Goal: Check status: Check status

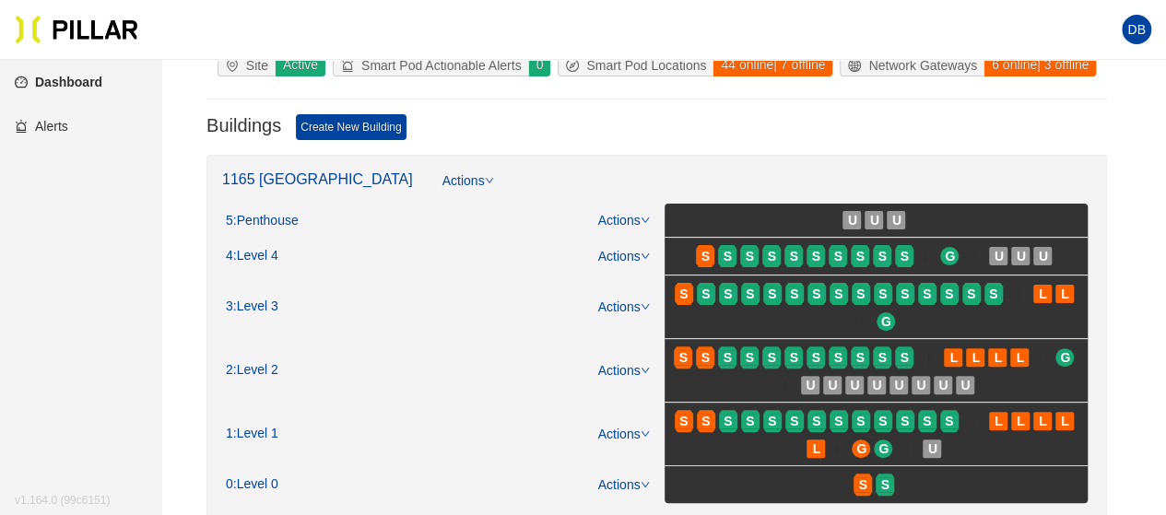
scroll to position [184, 0]
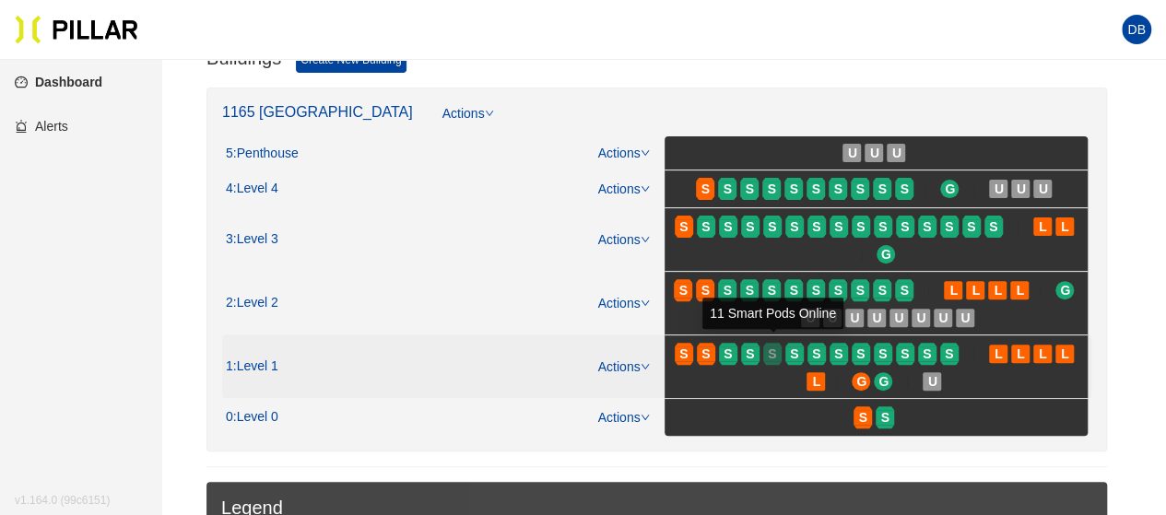
click at [774, 360] on span "S" at bounding box center [772, 354] width 8 height 20
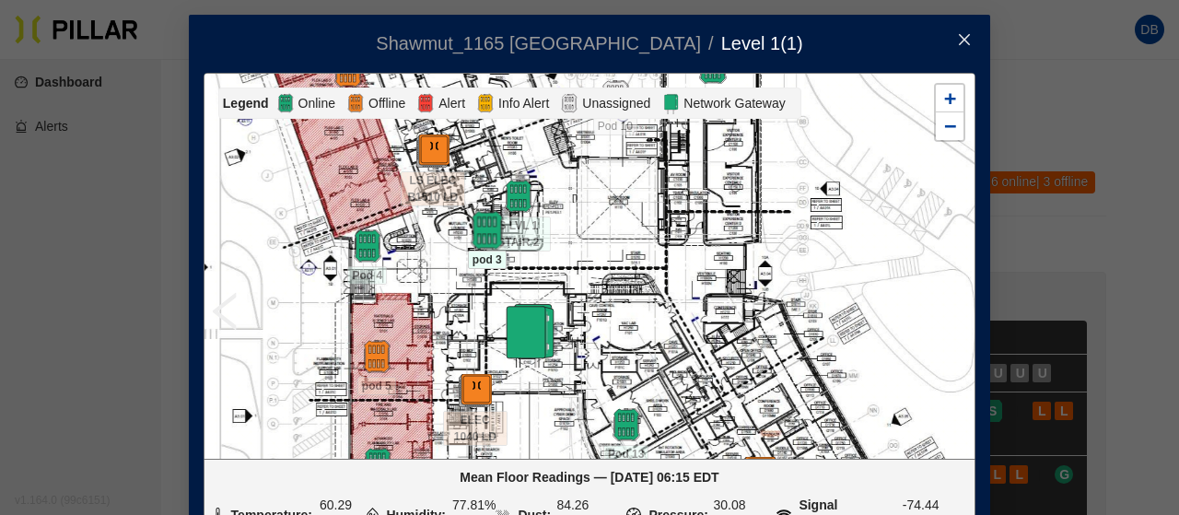
click at [470, 229] on img at bounding box center [487, 231] width 40 height 40
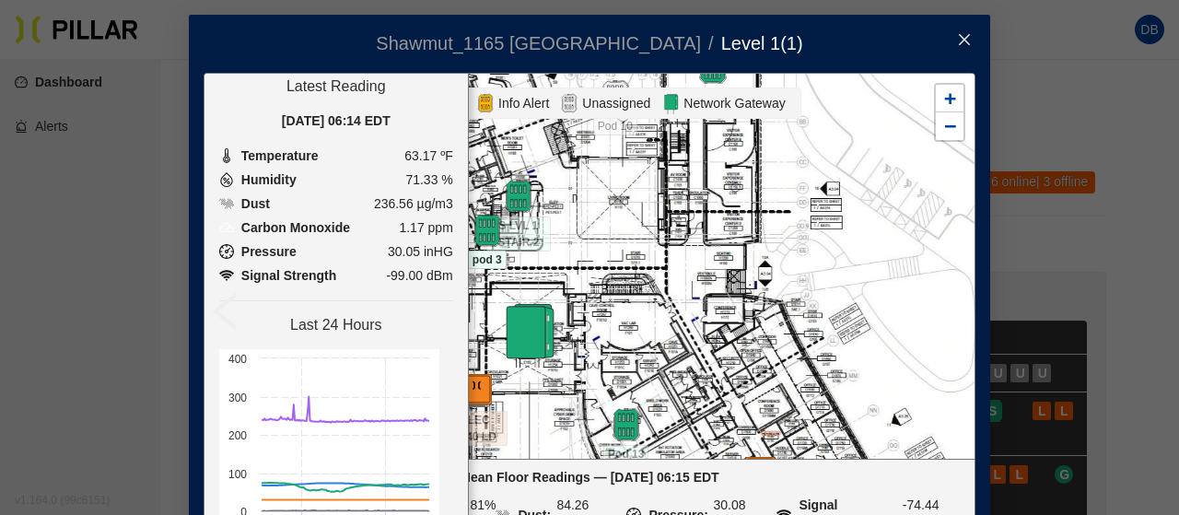
scroll to position [92, 0]
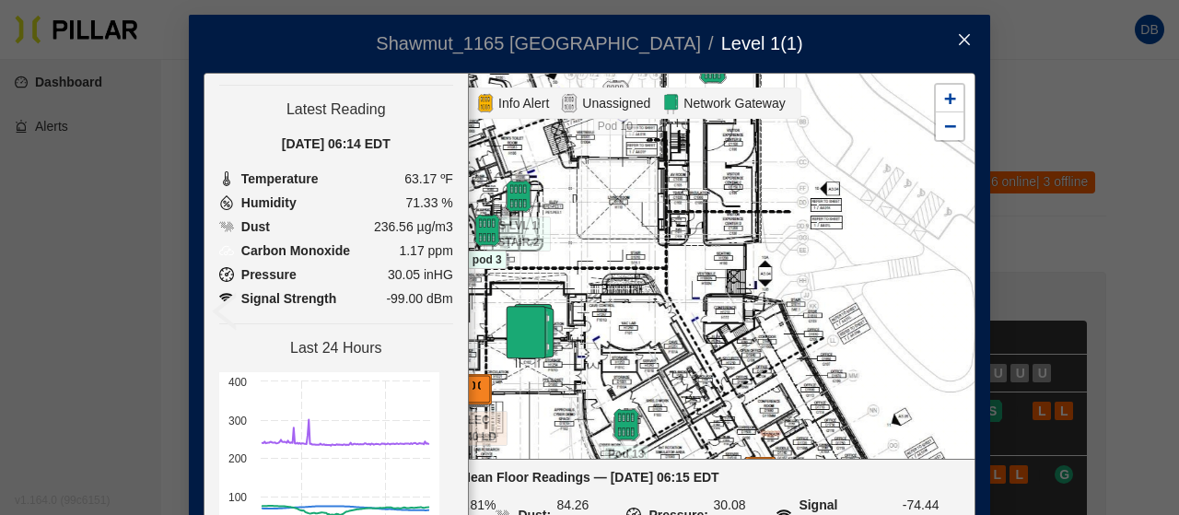
click at [958, 41] on icon "close" at bounding box center [964, 39] width 15 height 15
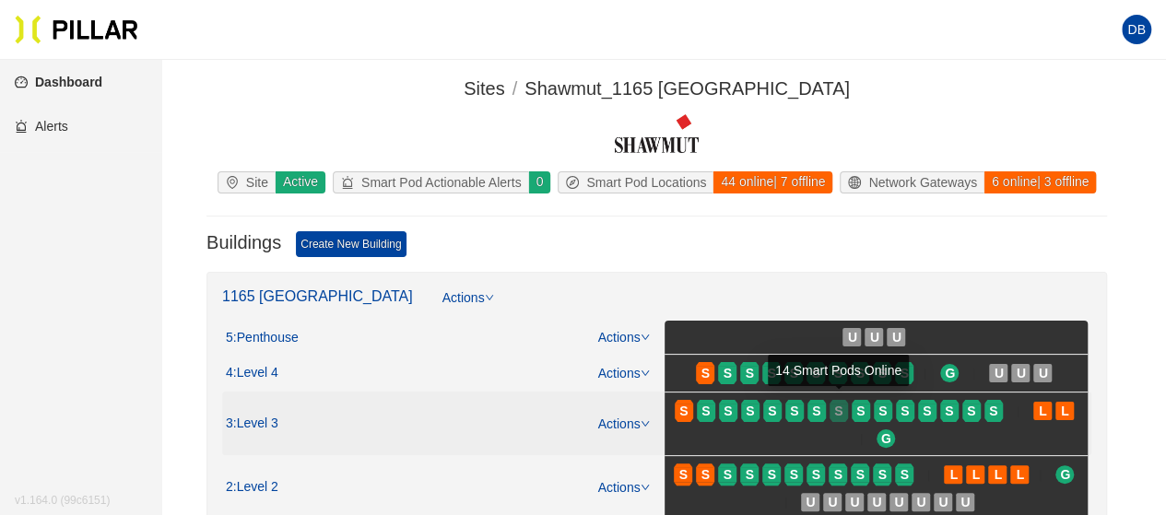
click at [839, 401] on span "S" at bounding box center [838, 411] width 8 height 20
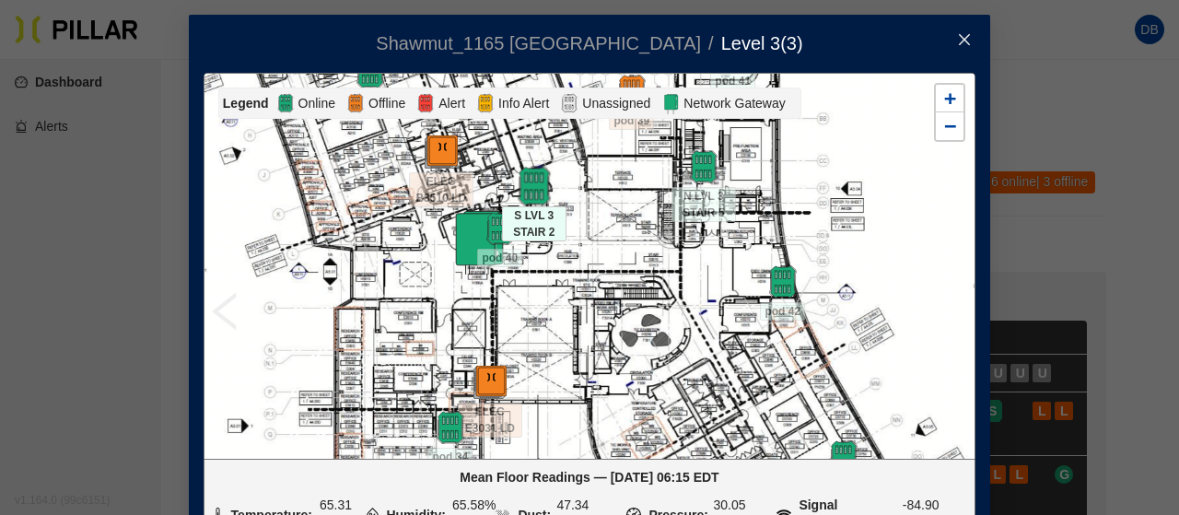
click at [529, 191] on img at bounding box center [534, 187] width 40 height 40
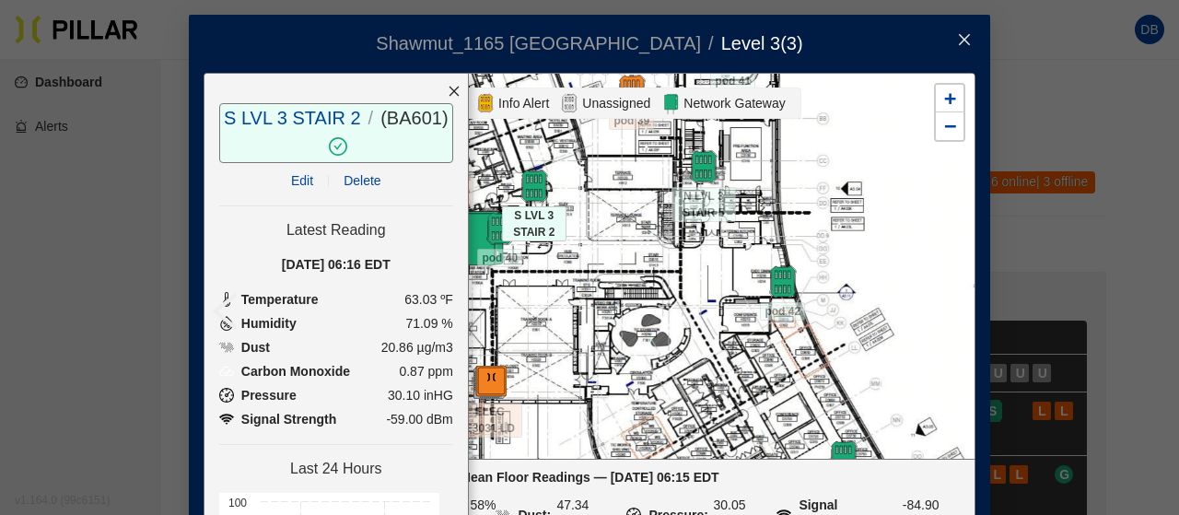
click at [448, 92] on icon "close" at bounding box center [454, 91] width 13 height 13
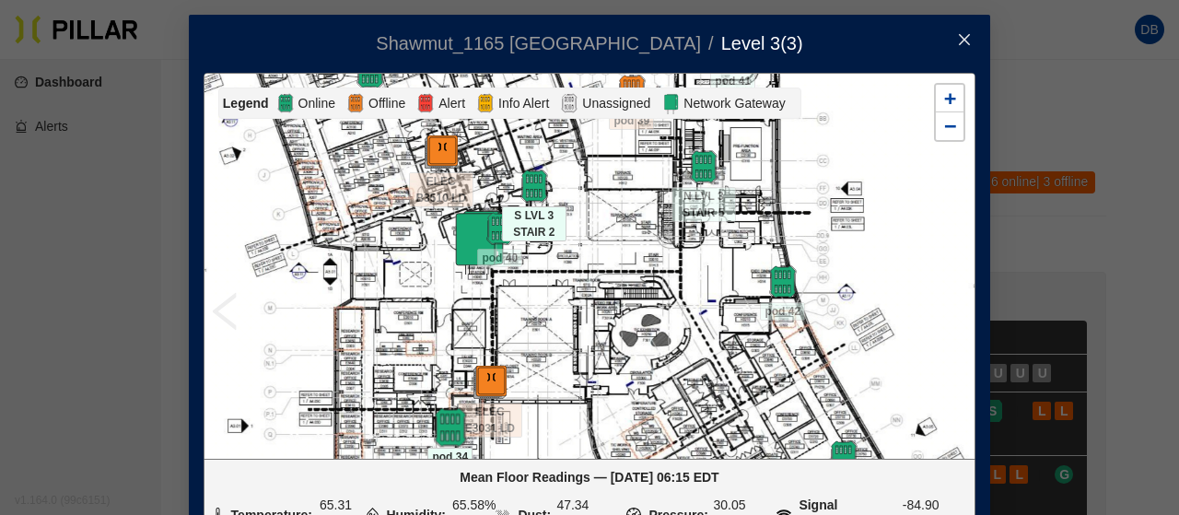
click at [440, 433] on img at bounding box center [450, 428] width 40 height 40
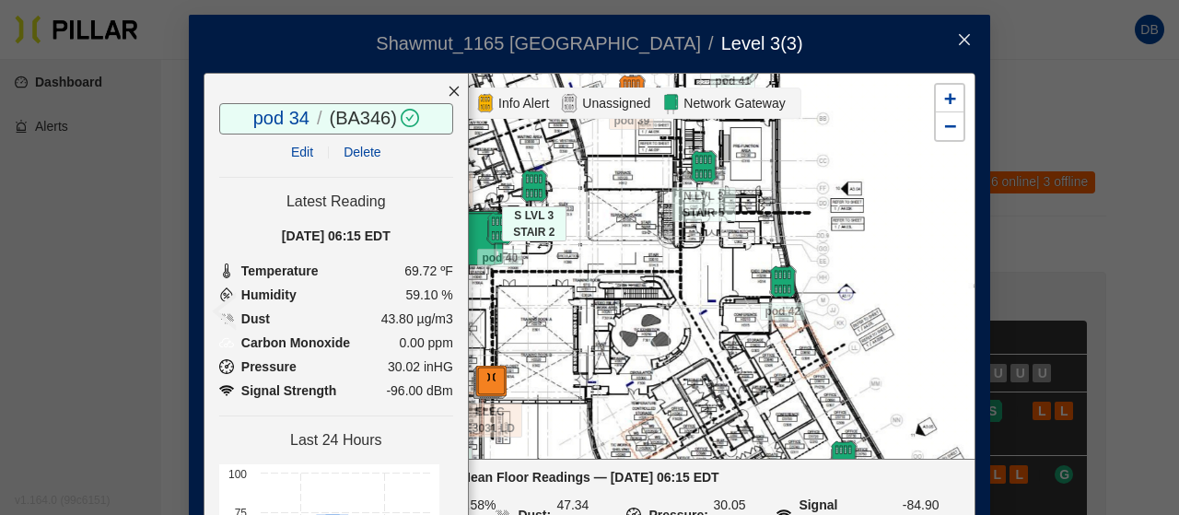
click at [448, 88] on icon "close" at bounding box center [454, 91] width 13 height 13
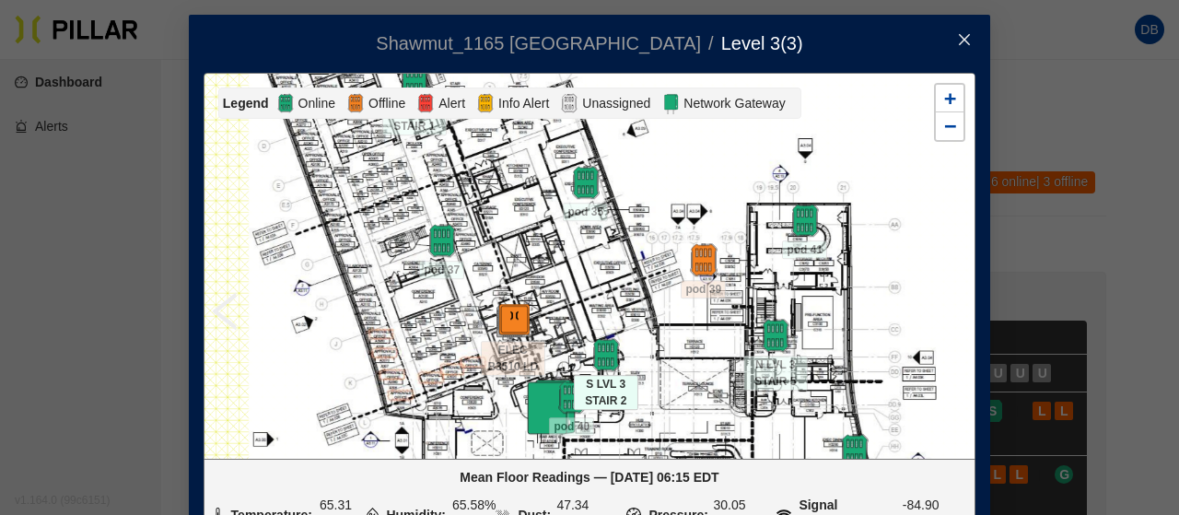
drag, startPoint x: 551, startPoint y: 253, endPoint x: 623, endPoint y: 422, distance: 183.3
click at [623, 422] on div at bounding box center [590, 266] width 770 height 384
click at [429, 233] on img at bounding box center [442, 241] width 40 height 40
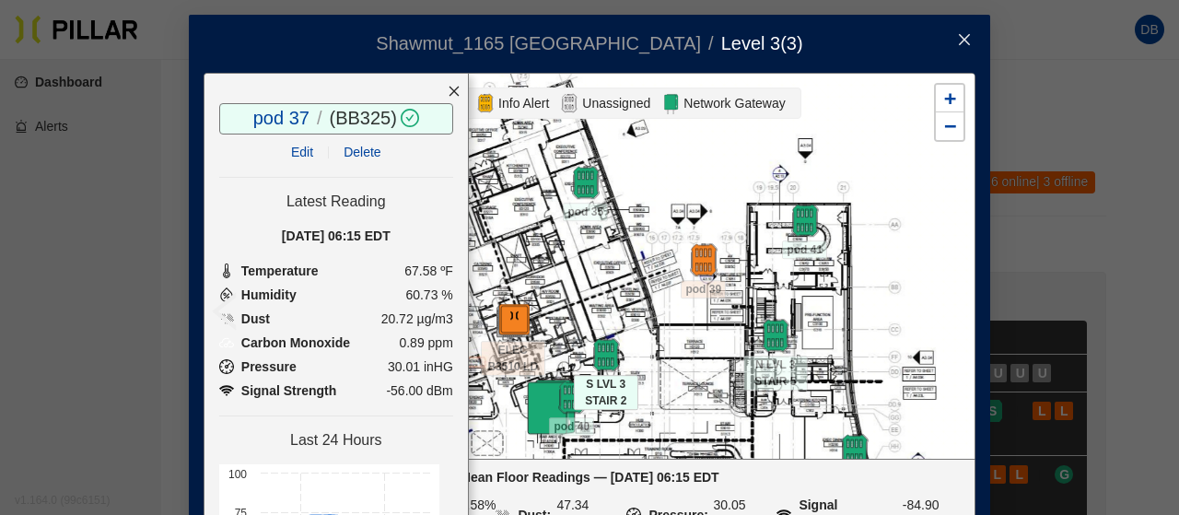
click at [448, 87] on icon "close" at bounding box center [454, 91] width 13 height 13
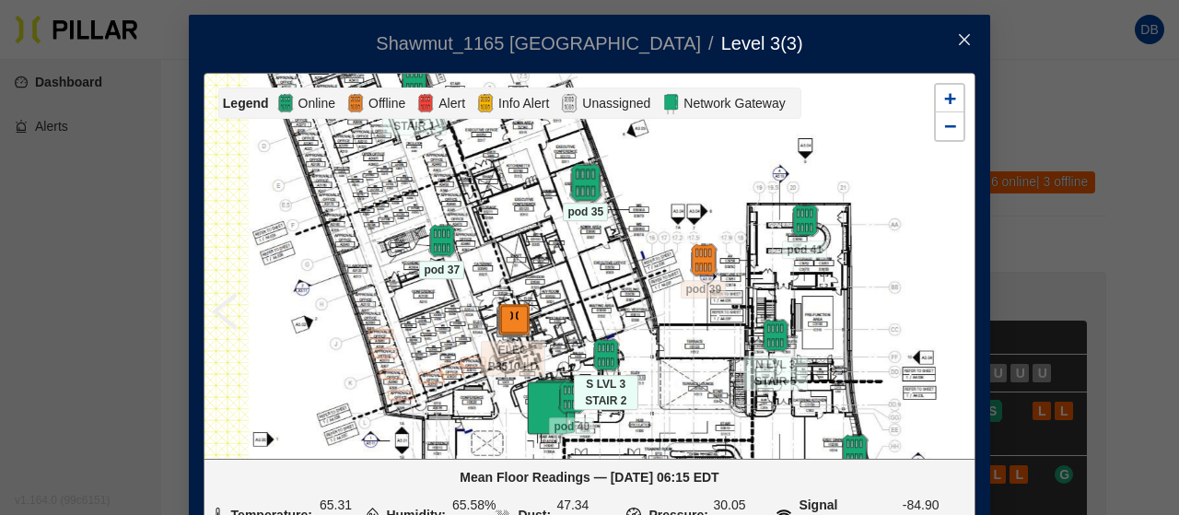
click at [571, 196] on img at bounding box center [586, 183] width 40 height 40
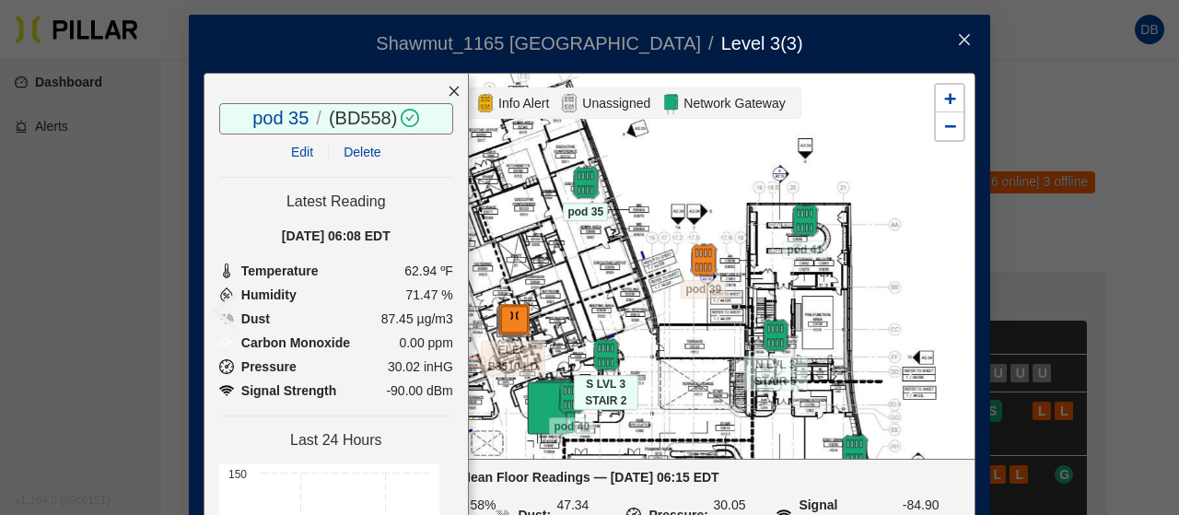
click at [440, 89] on div at bounding box center [454, 91] width 28 height 35
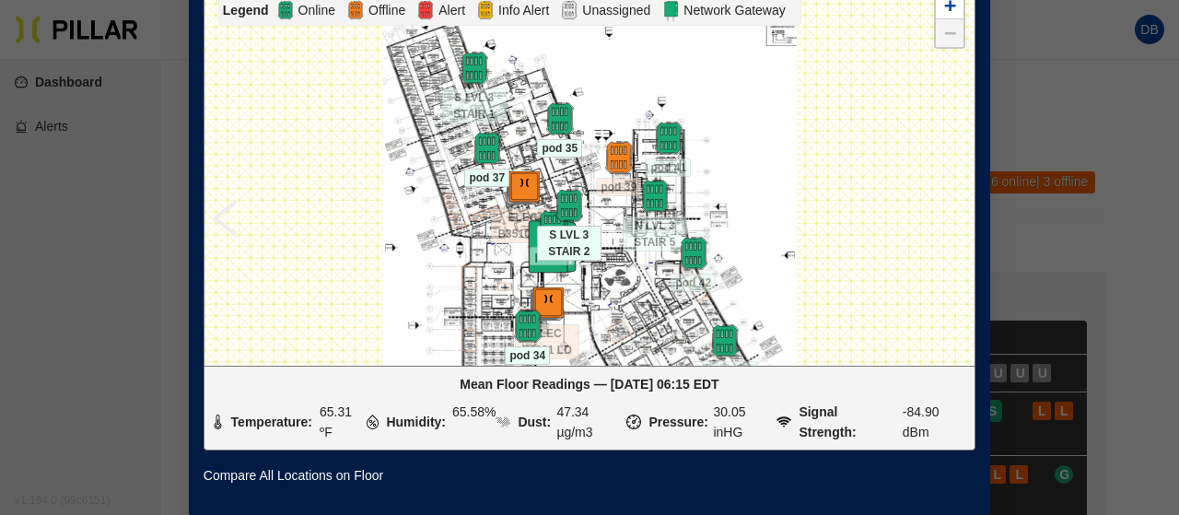
scroll to position [74, 0]
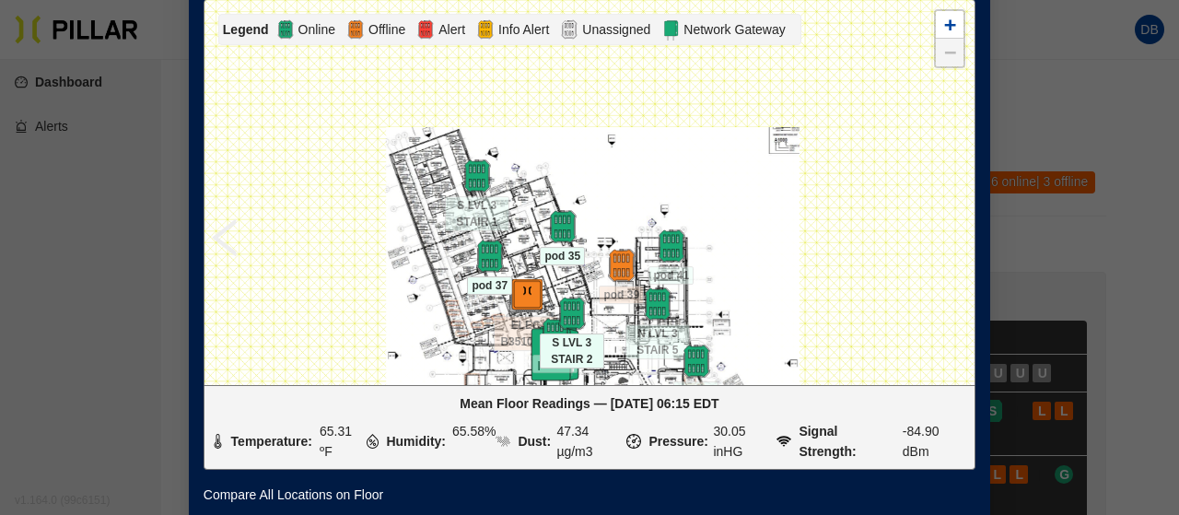
drag, startPoint x: 598, startPoint y: 224, endPoint x: 601, endPoint y: 320, distance: 95.9
click at [601, 320] on div at bounding box center [590, 192] width 770 height 384
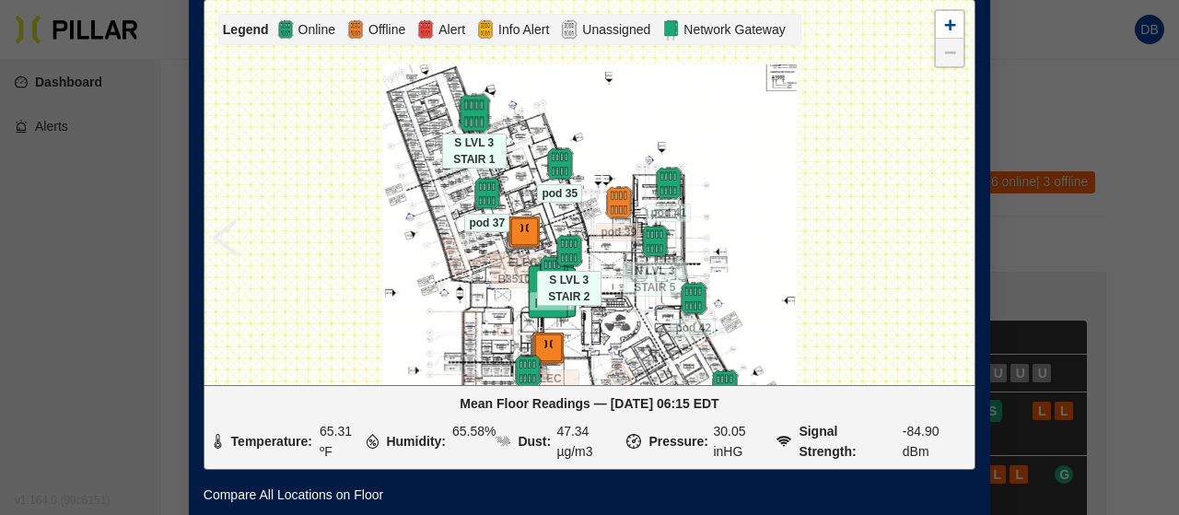
click at [468, 111] on img at bounding box center [474, 114] width 40 height 40
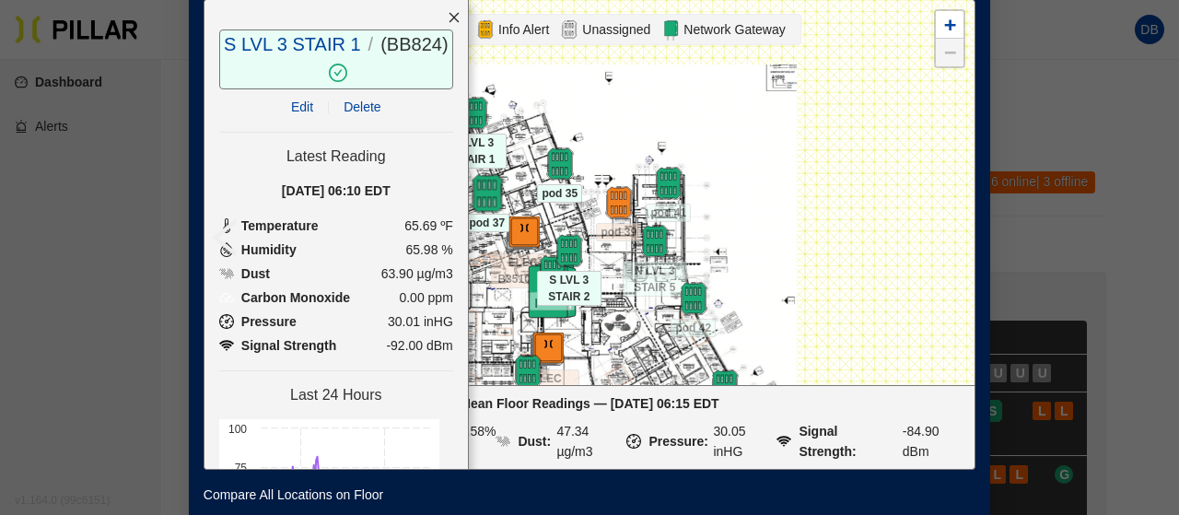
click at [471, 191] on img at bounding box center [487, 194] width 40 height 40
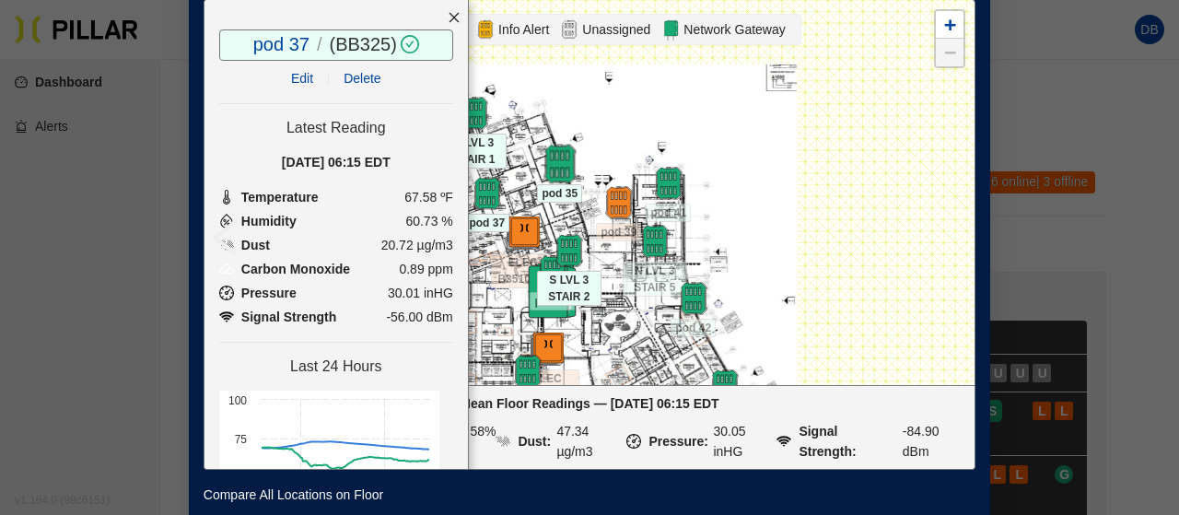
click at [557, 161] on img at bounding box center [560, 165] width 40 height 40
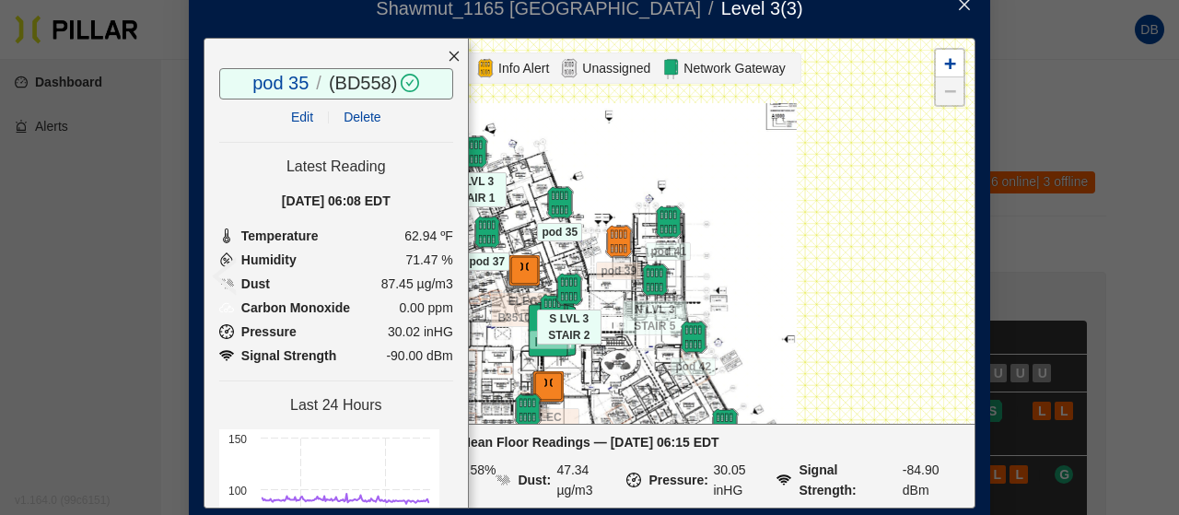
scroll to position [0, 0]
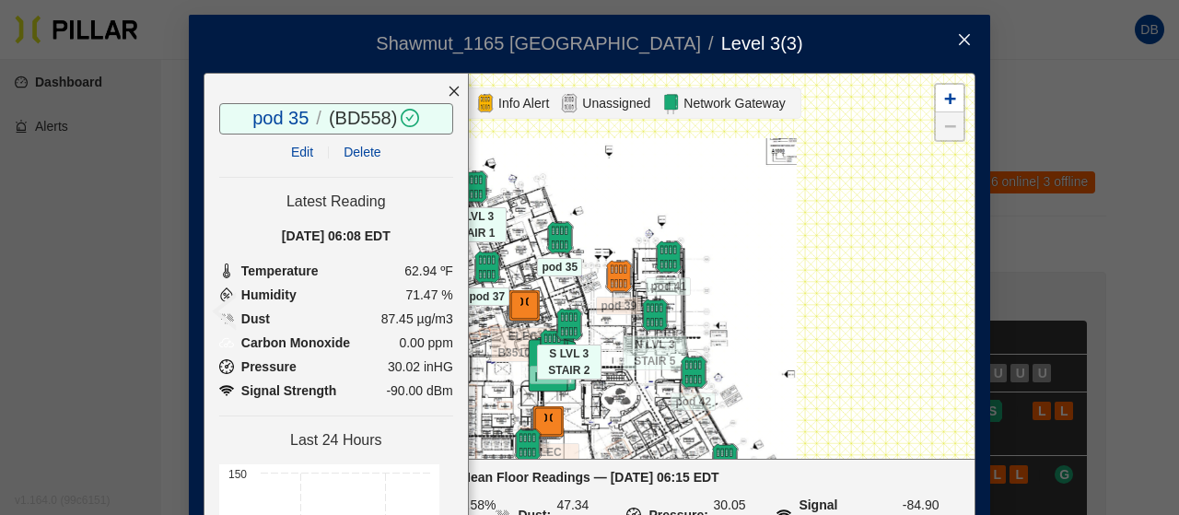
click at [960, 42] on icon "close" at bounding box center [964, 39] width 11 height 11
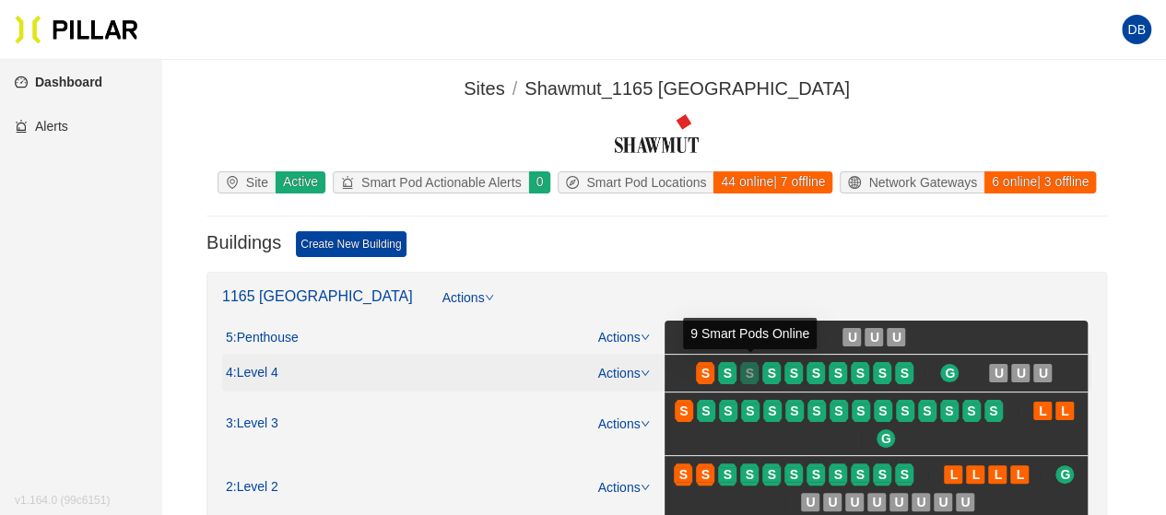
click at [755, 367] on div "S" at bounding box center [749, 373] width 18 height 15
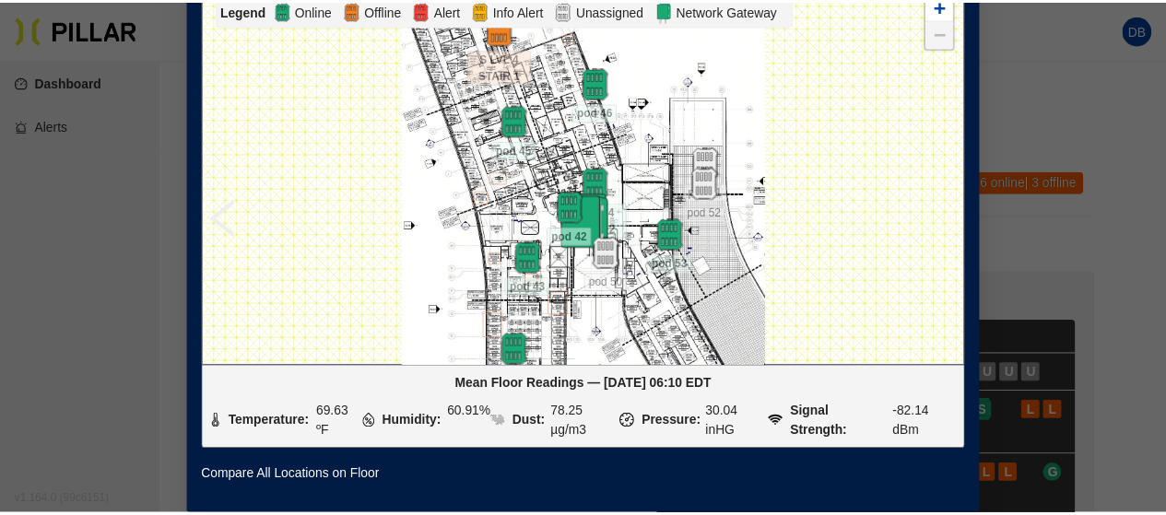
scroll to position [14, 0]
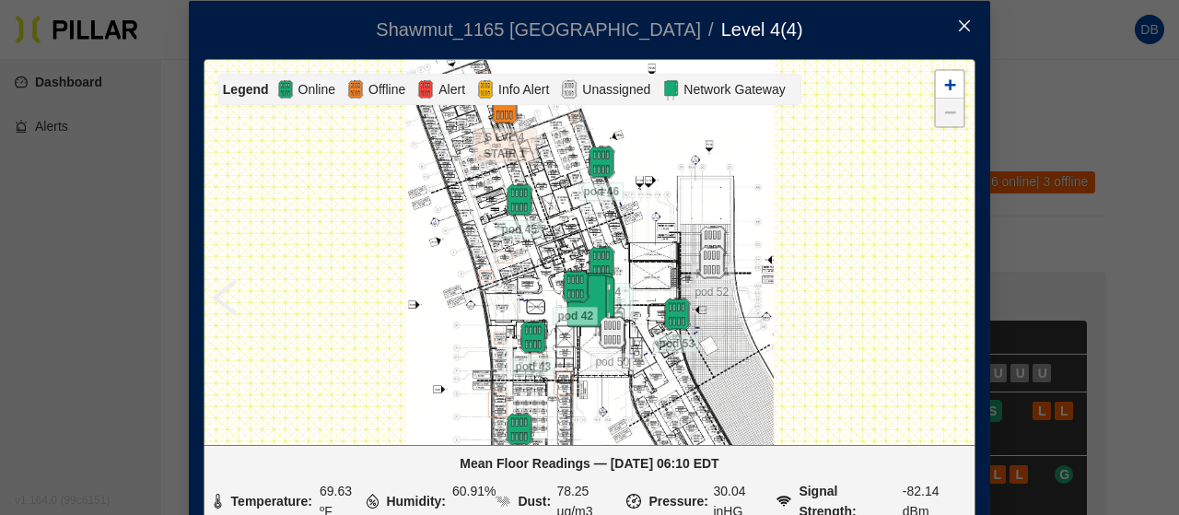
click at [957, 29] on icon "close" at bounding box center [964, 25] width 15 height 15
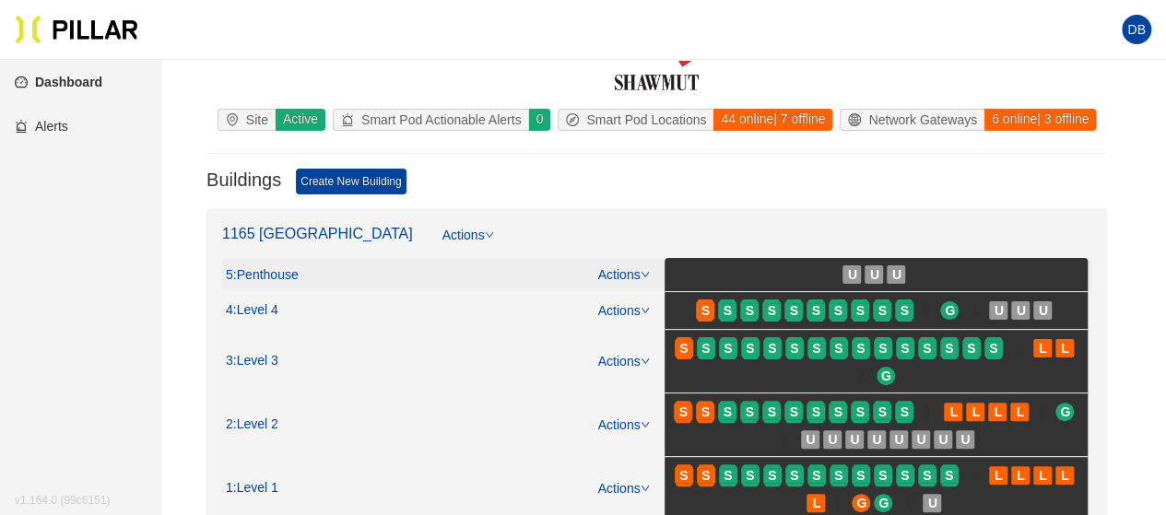
scroll to position [92, 0]
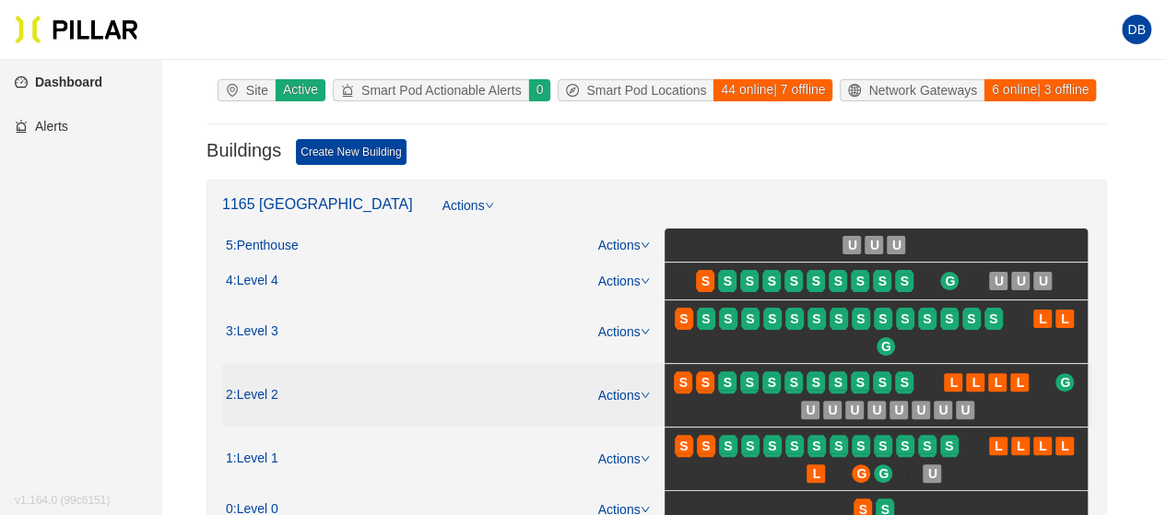
click at [761, 382] on span "S" at bounding box center [751, 382] width 22 height 29
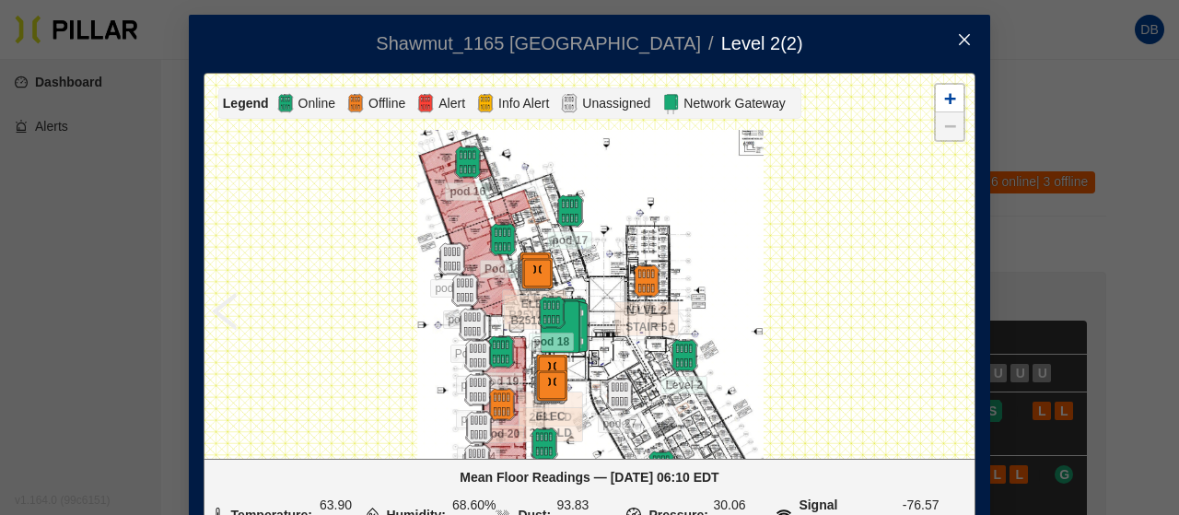
click at [957, 43] on icon "close" at bounding box center [964, 39] width 15 height 15
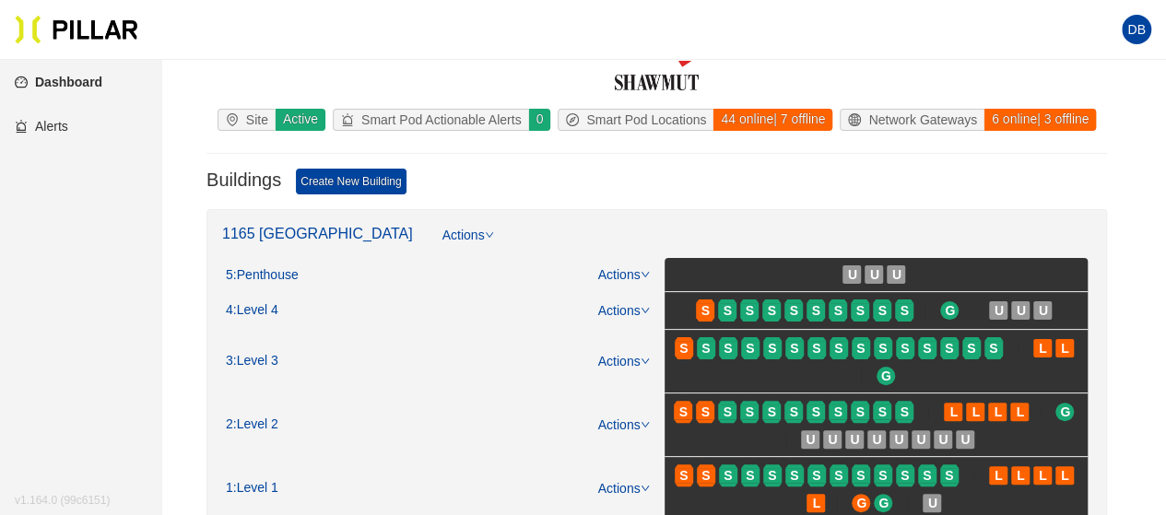
scroll to position [92, 0]
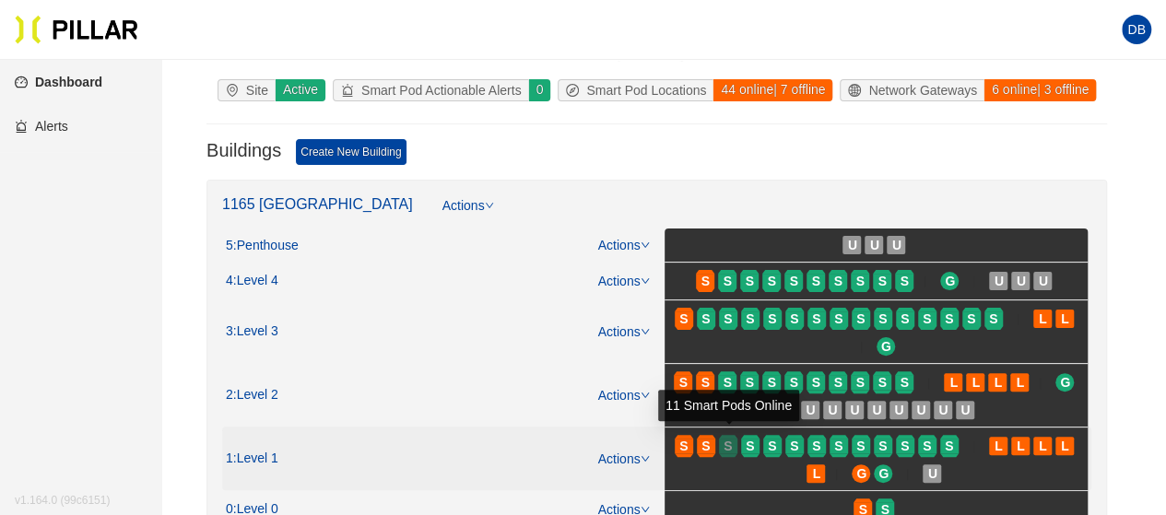
click at [725, 443] on span "S" at bounding box center [727, 446] width 8 height 20
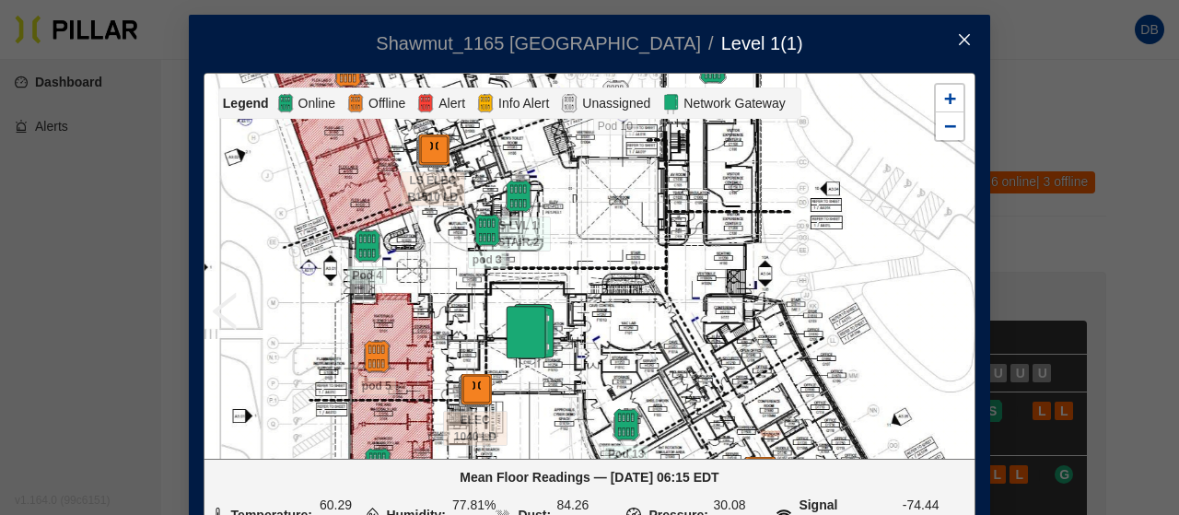
click at [962, 38] on icon "close" at bounding box center [964, 39] width 15 height 15
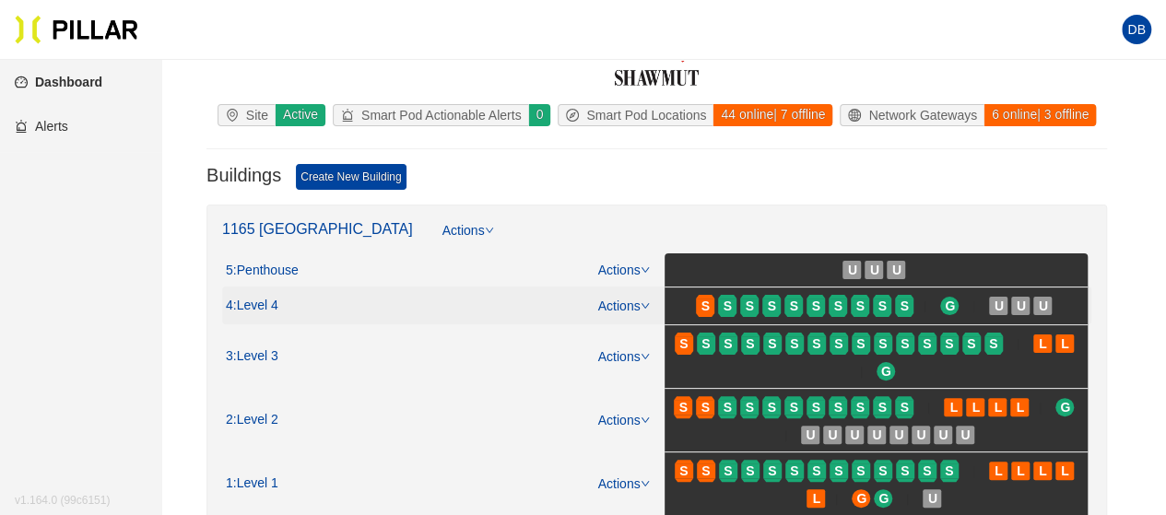
scroll to position [92, 0]
